Goal: Task Accomplishment & Management: Use online tool/utility

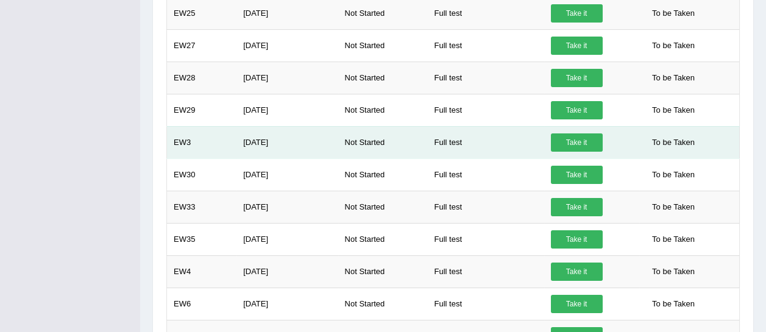
click at [562, 144] on link "Take it" at bounding box center [577, 142] width 52 height 18
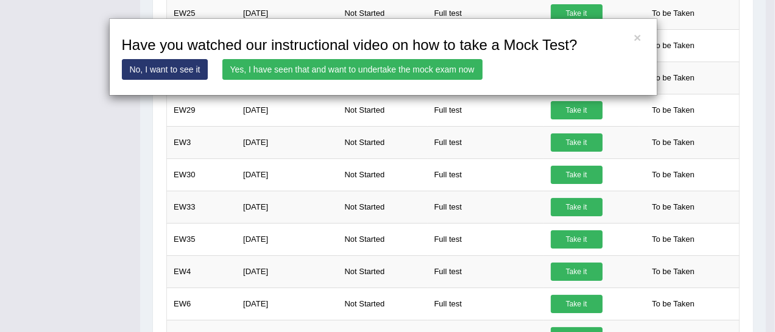
click at [341, 68] on link "Yes, I have seen that and want to undertake the mock exam now" at bounding box center [352, 69] width 260 height 21
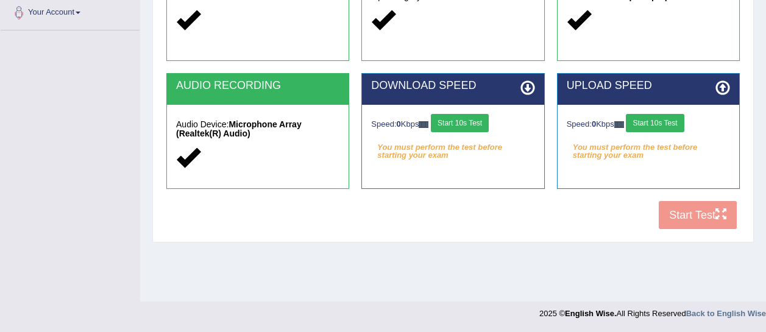
click at [469, 127] on button "Start 10s Test" at bounding box center [460, 123] width 58 height 18
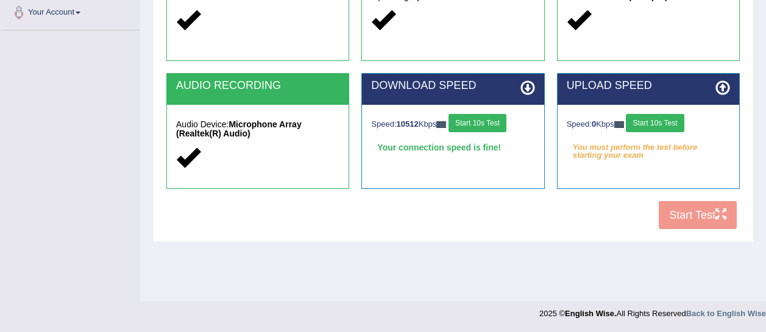
click at [668, 117] on button "Start 10s Test" at bounding box center [655, 123] width 58 height 18
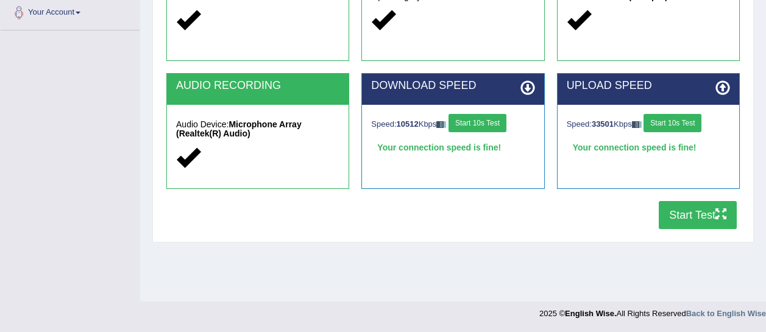
click at [693, 219] on button "Start Test" at bounding box center [697, 215] width 78 height 28
